Goal: Transaction & Acquisition: Obtain resource

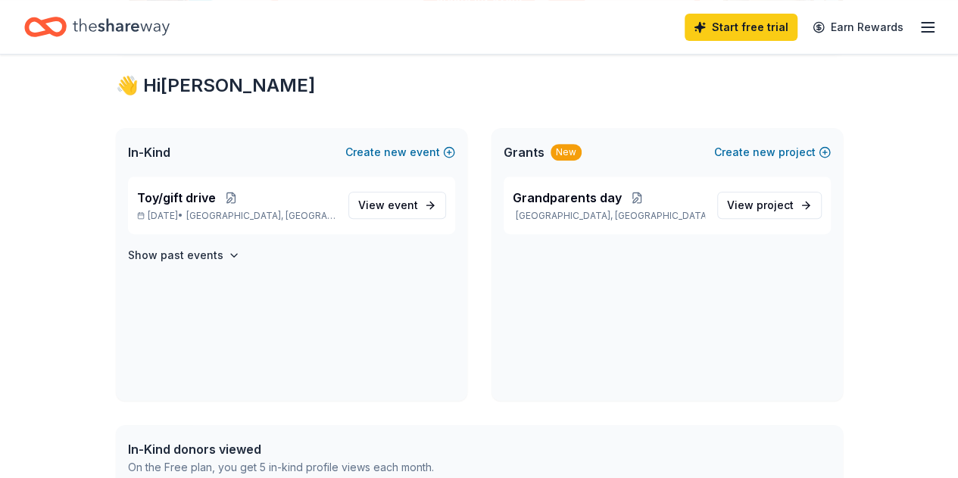
scroll to position [264, 0]
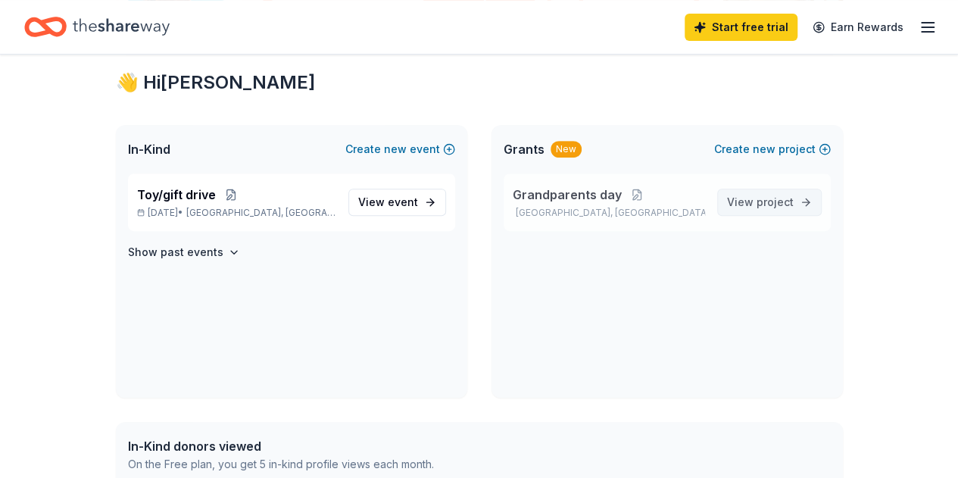
click at [777, 211] on link "View project" at bounding box center [769, 202] width 105 height 27
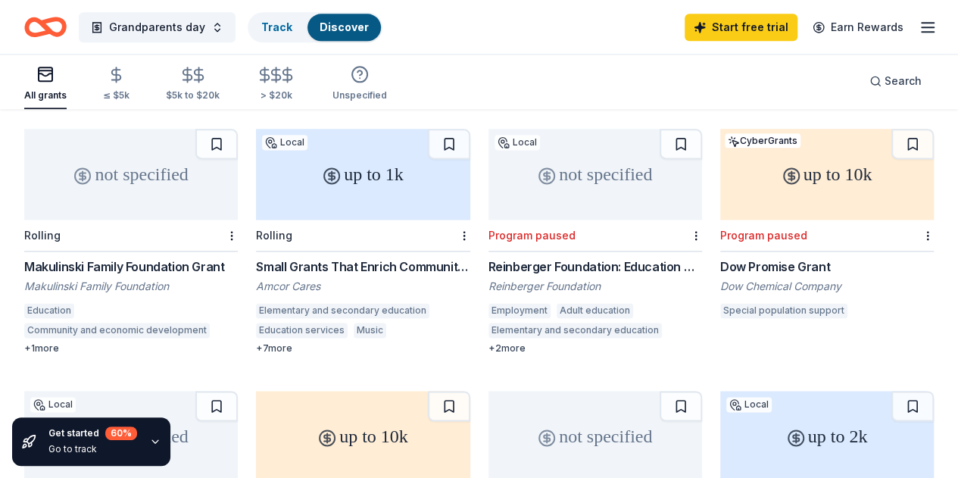
scroll to position [931, 0]
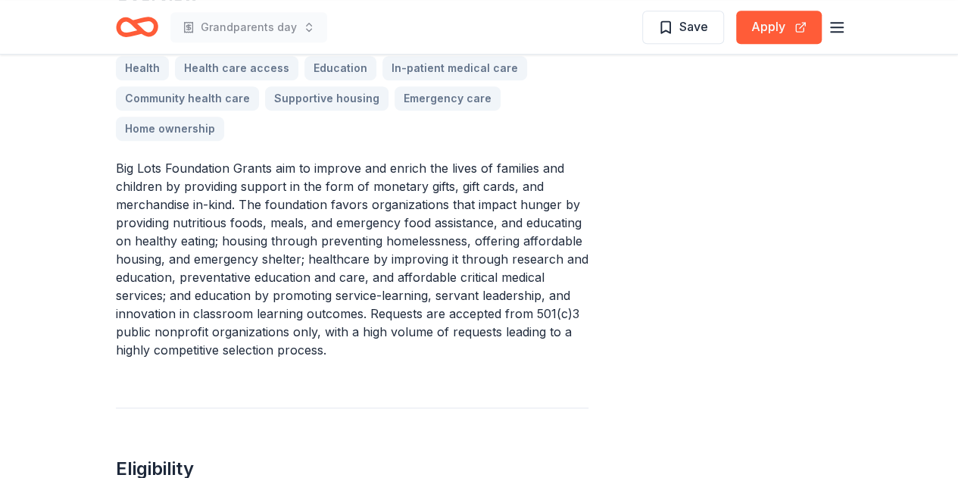
scroll to position [455, 0]
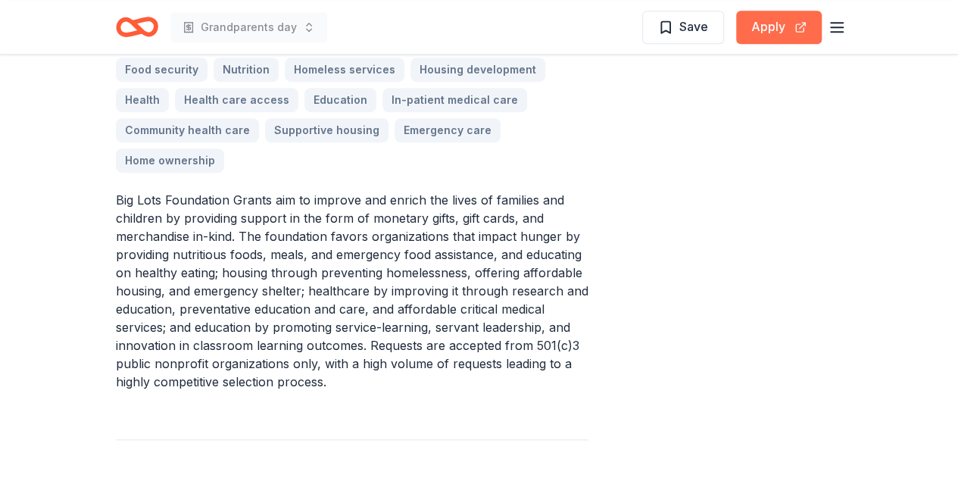
click at [786, 23] on button "Apply" at bounding box center [779, 27] width 86 height 33
click at [773, 28] on button "Apply" at bounding box center [779, 27] width 86 height 33
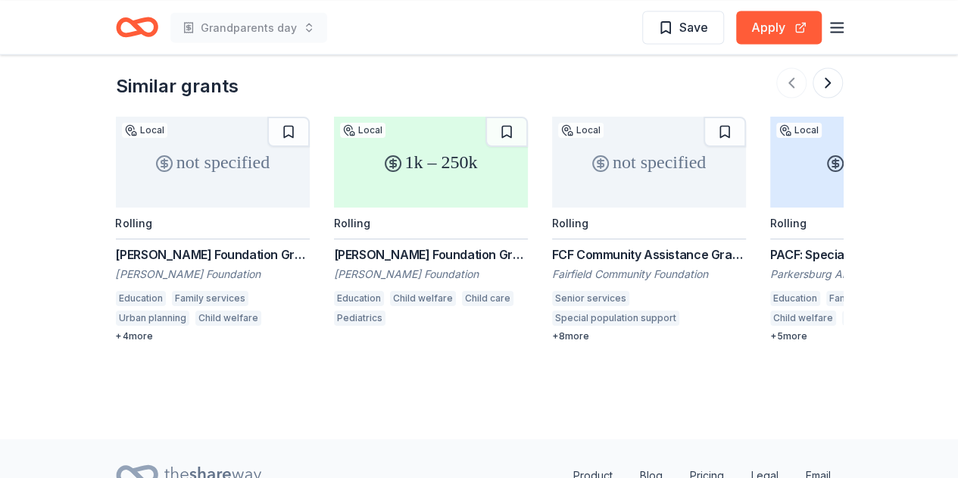
scroll to position [1316, 0]
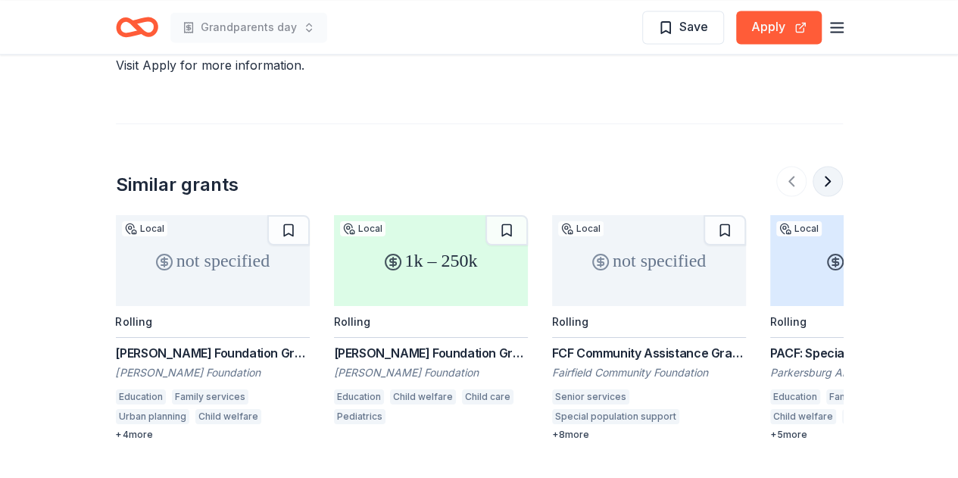
click at [826, 166] on button at bounding box center [828, 181] width 30 height 30
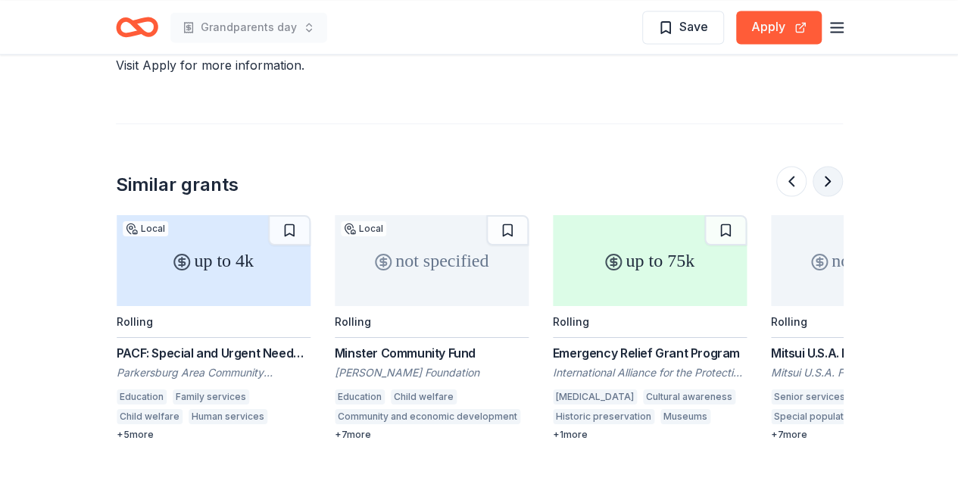
scroll to position [0, 654]
click at [422, 343] on div "Minster Community Fund" at bounding box center [431, 352] width 194 height 18
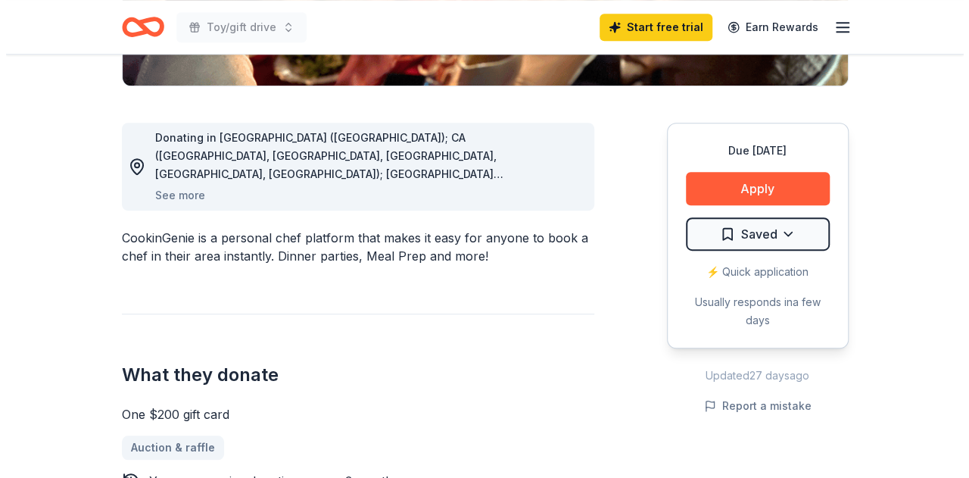
scroll to position [371, 0]
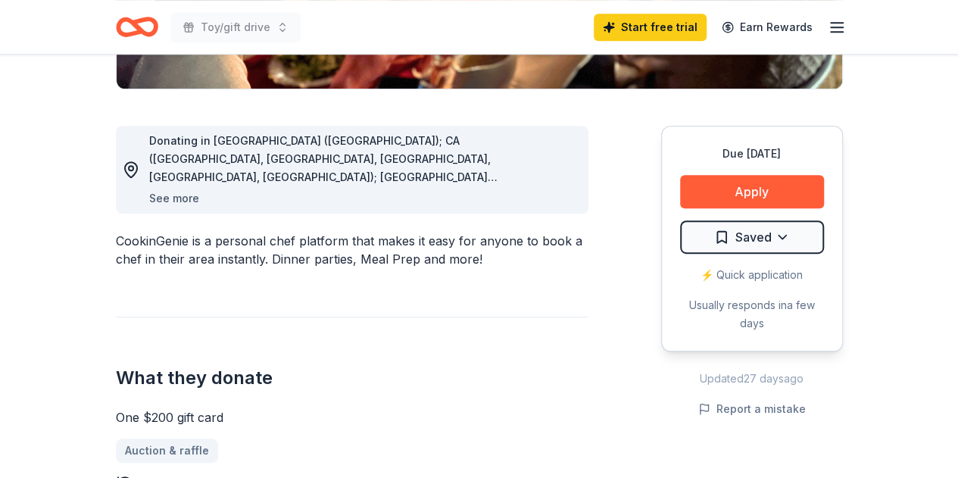
click at [178, 193] on button "See more" at bounding box center [174, 198] width 50 height 18
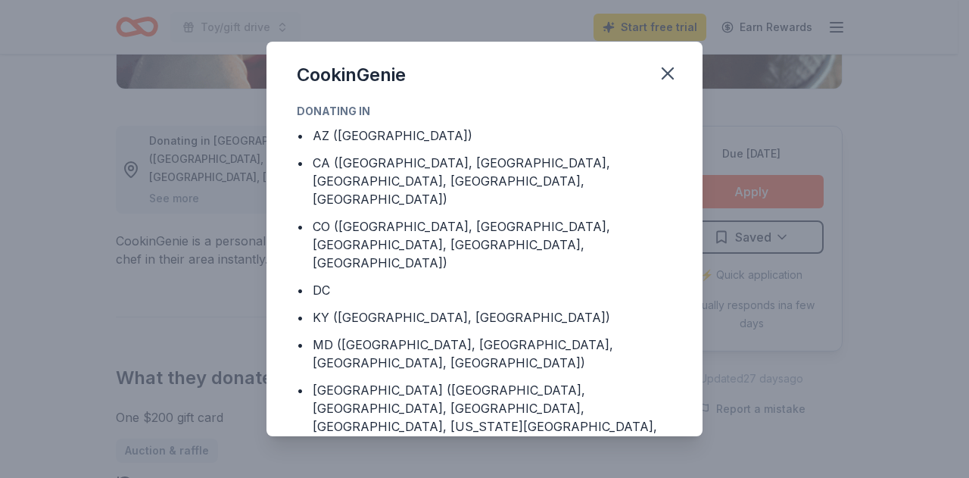
click at [672, 278] on div "Donating in • AZ (Maricopa County) • CA (Los Angeles County, Riverside County, …" at bounding box center [485, 269] width 436 height 335
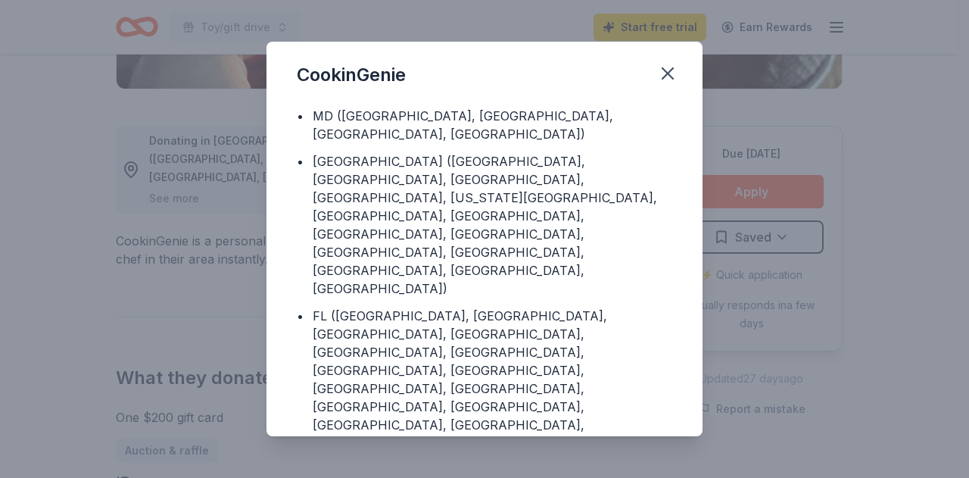
scroll to position [92, 0]
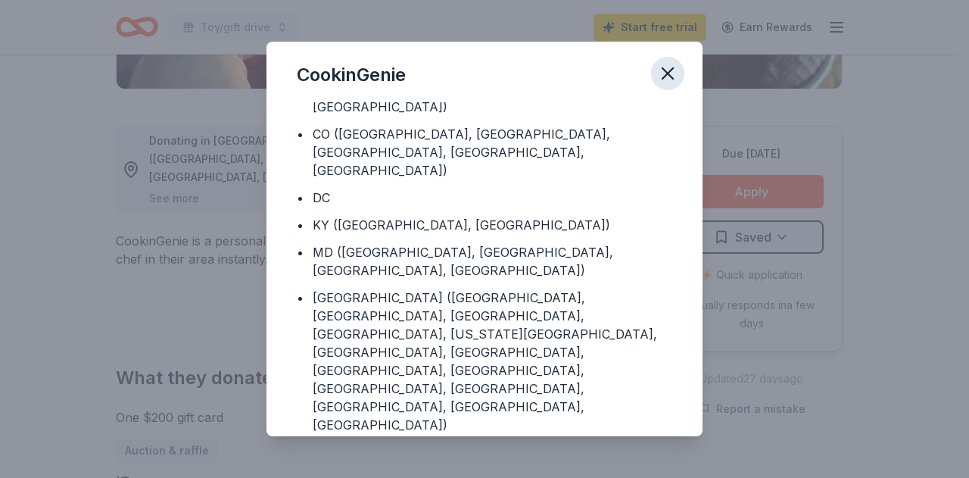
click at [666, 69] on icon "button" at bounding box center [667, 73] width 21 height 21
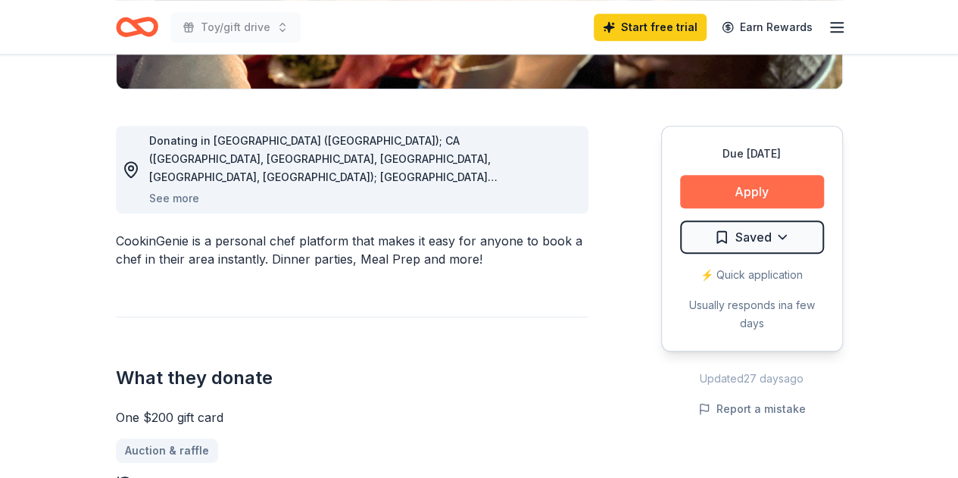
click at [753, 194] on button "Apply" at bounding box center [752, 191] width 144 height 33
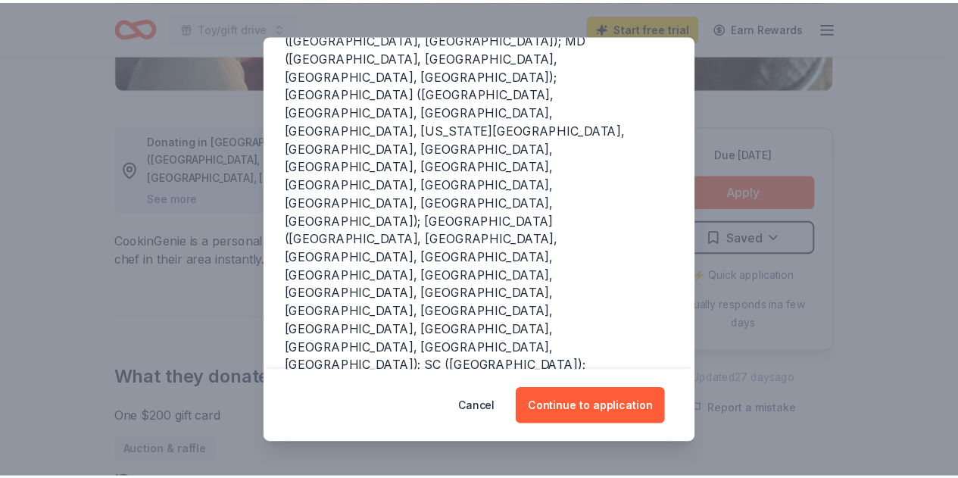
scroll to position [359, 0]
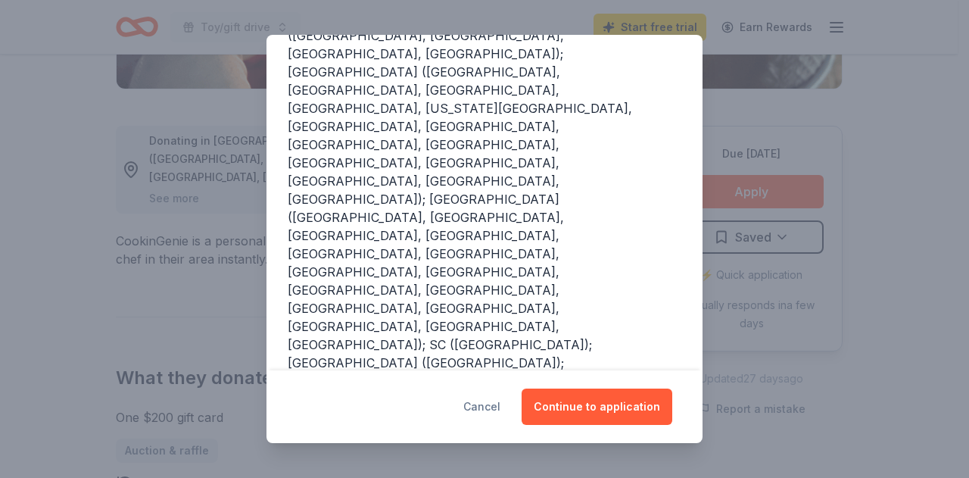
click at [498, 403] on button "Cancel" at bounding box center [481, 407] width 37 height 36
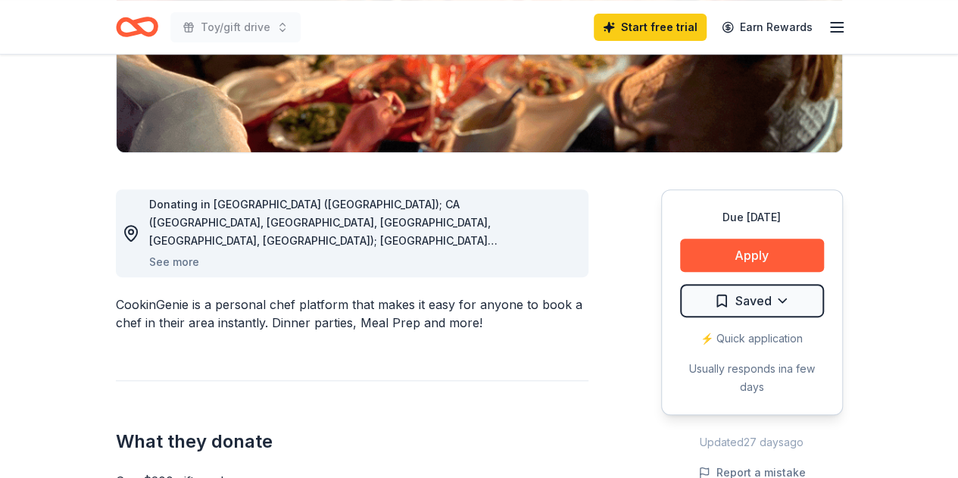
scroll to position [302, 0]
